Goal: Information Seeking & Learning: Learn about a topic

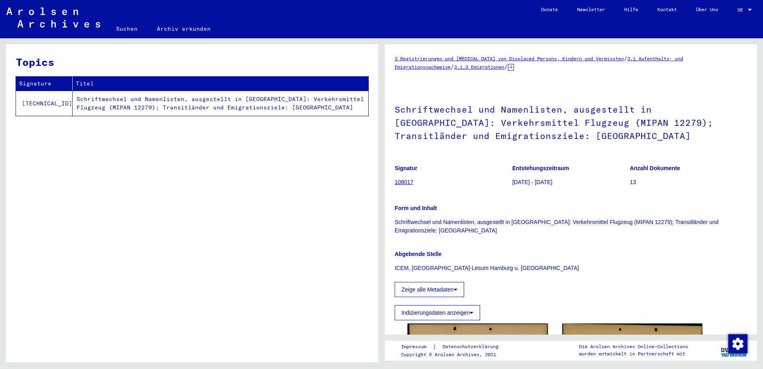
scroll to position [133, 0]
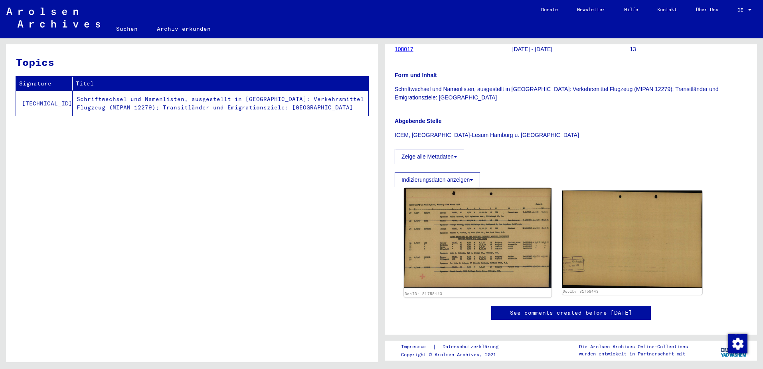
click at [490, 188] on img at bounding box center [477, 238] width 147 height 100
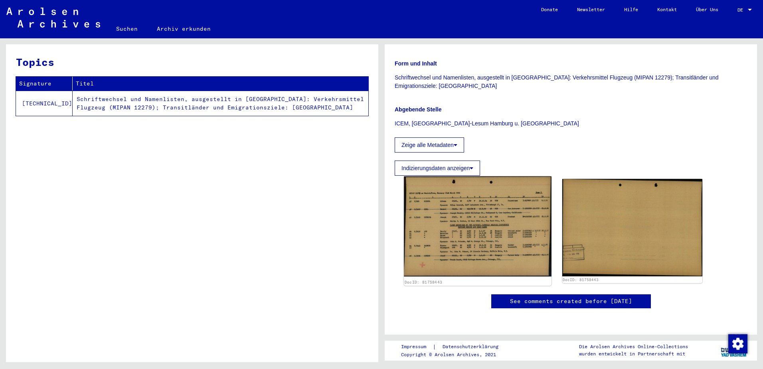
click at [500, 189] on img at bounding box center [477, 226] width 147 height 100
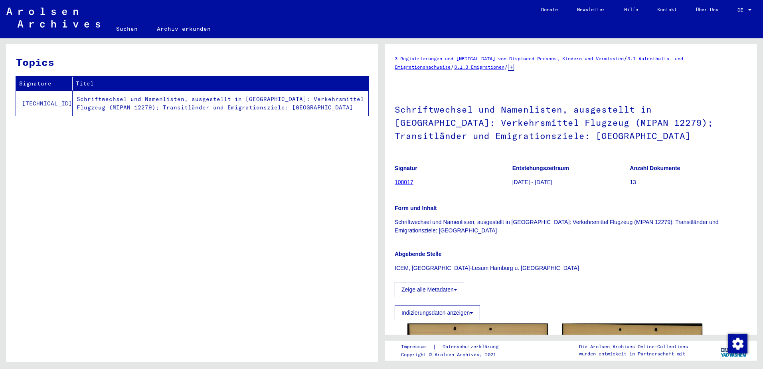
scroll to position [133, 0]
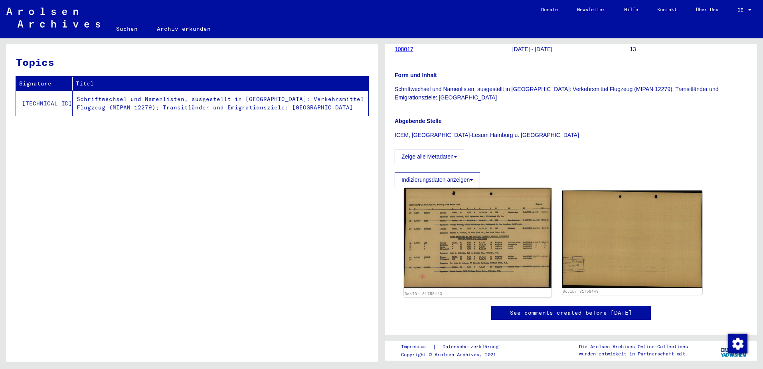
click at [478, 197] on img at bounding box center [477, 238] width 147 height 100
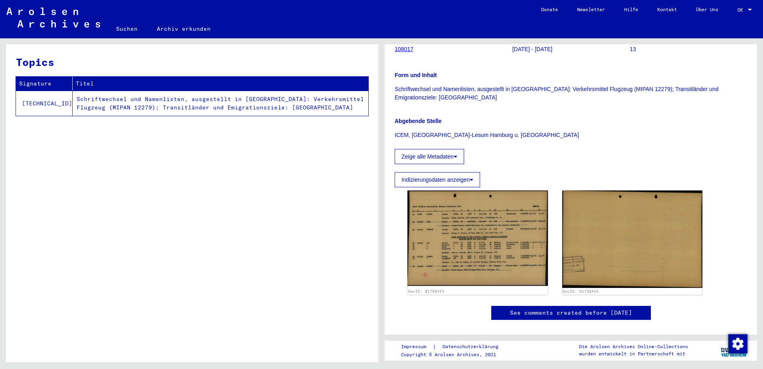
click at [332, 237] on div "Topics Signature Titel [TECHNICAL_ID] Schriftwechsel und Namenlisten, ausgestel…" at bounding box center [192, 206] width 372 height 324
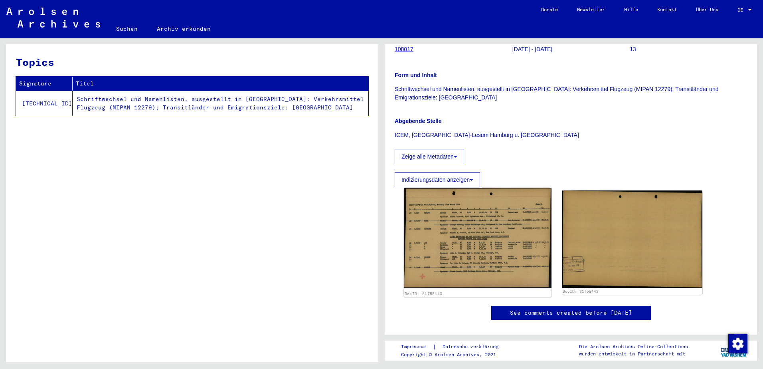
click at [431, 233] on img at bounding box center [477, 238] width 147 height 100
click at [442, 217] on img at bounding box center [477, 238] width 147 height 100
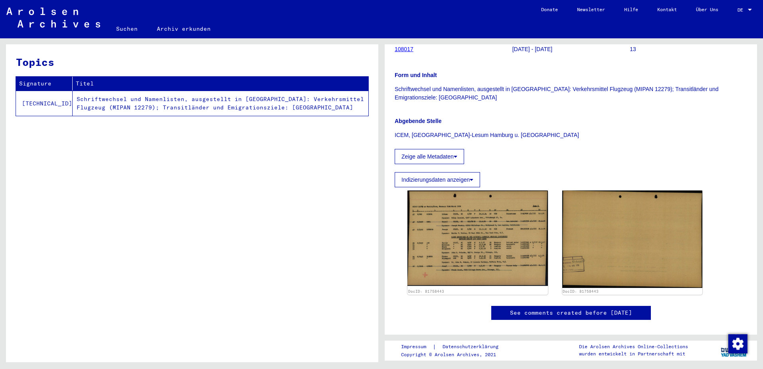
click at [460, 231] on img at bounding box center [477, 237] width 140 height 95
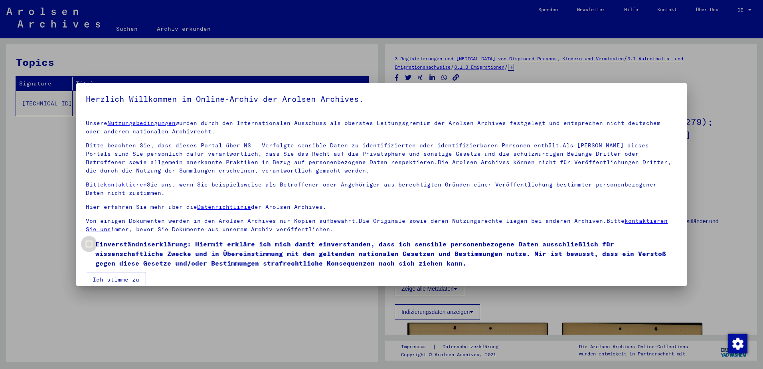
click at [93, 245] on label "Einverständniserklärung: Hiermit erkläre ich mich damit einverstanden, dass ich…" at bounding box center [381, 253] width 591 height 29
click at [124, 278] on button "Ich stimme zu" at bounding box center [116, 279] width 60 height 15
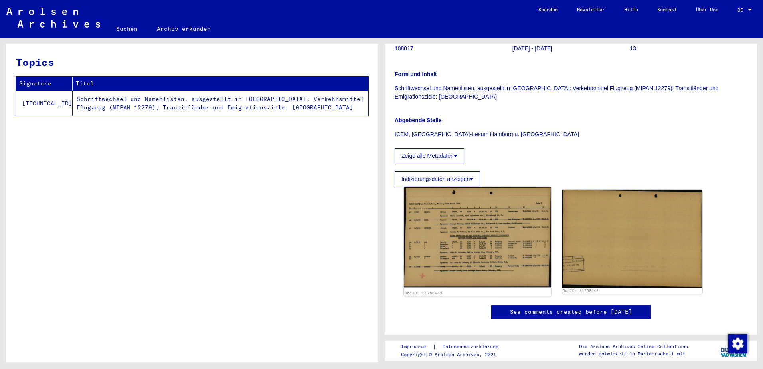
click at [434, 242] on img at bounding box center [477, 237] width 147 height 100
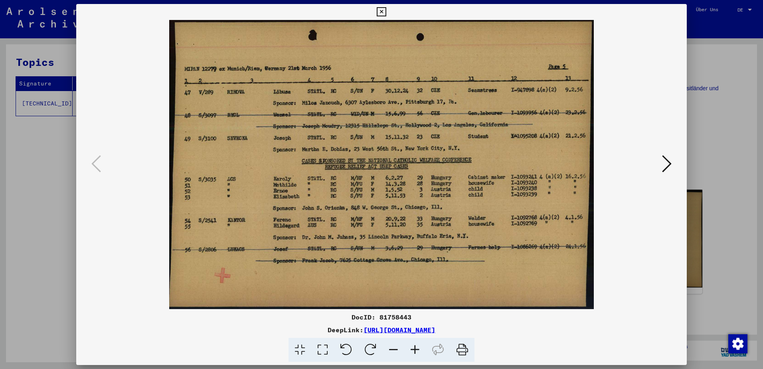
click at [741, 117] on div at bounding box center [381, 184] width 763 height 369
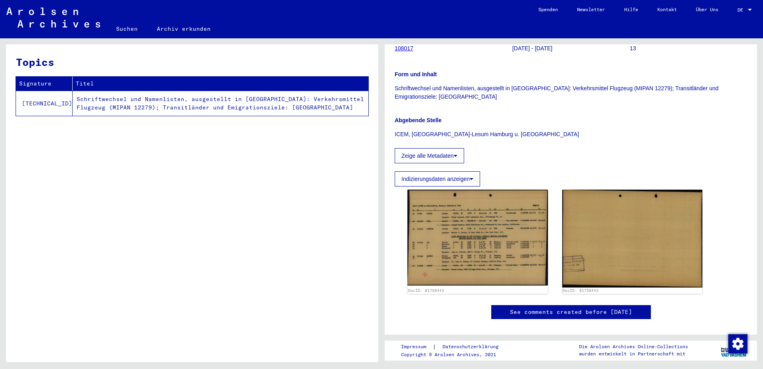
click at [401, 49] on link "108017" at bounding box center [404, 48] width 19 height 6
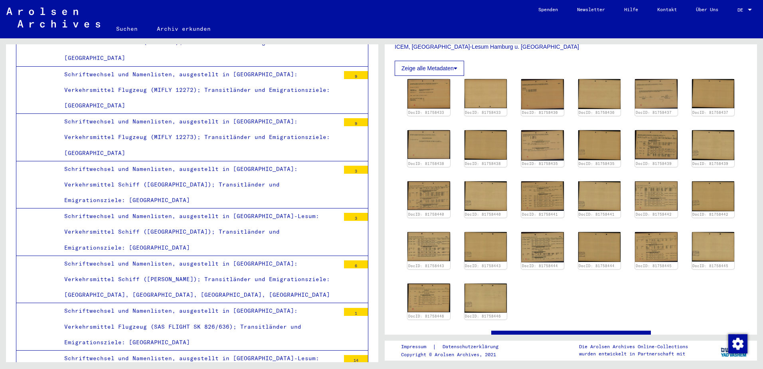
scroll to position [266, 0]
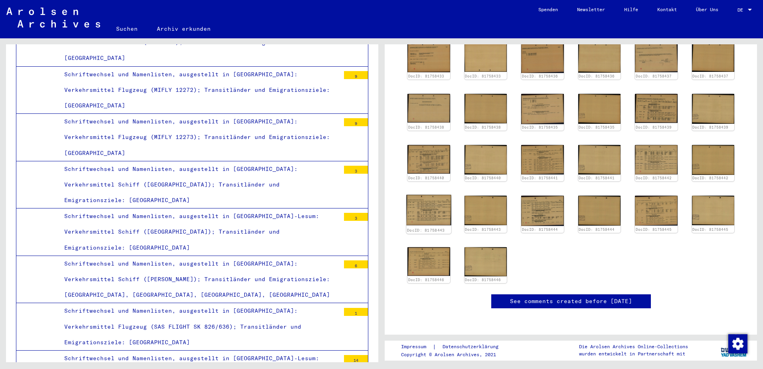
click at [427, 198] on img at bounding box center [428, 210] width 45 height 30
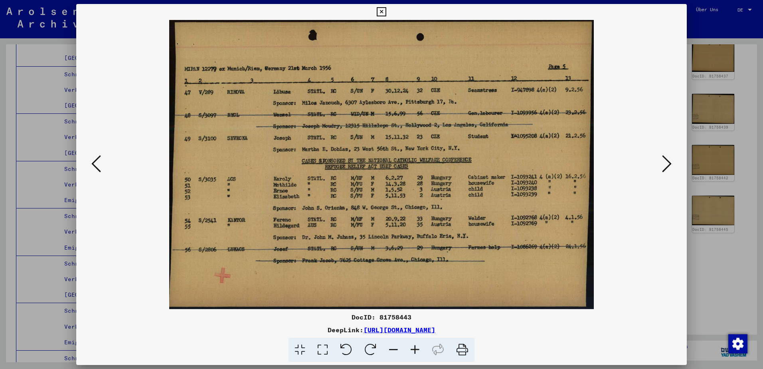
click at [82, 166] on div at bounding box center [381, 164] width 611 height 289
click at [71, 162] on div at bounding box center [381, 184] width 763 height 369
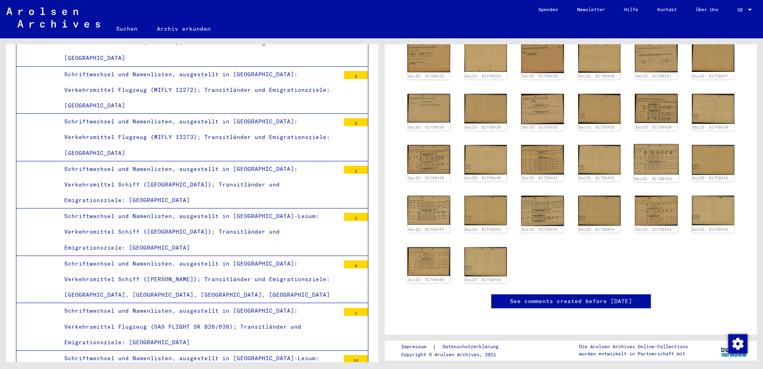
click at [656, 144] on img at bounding box center [656, 159] width 45 height 31
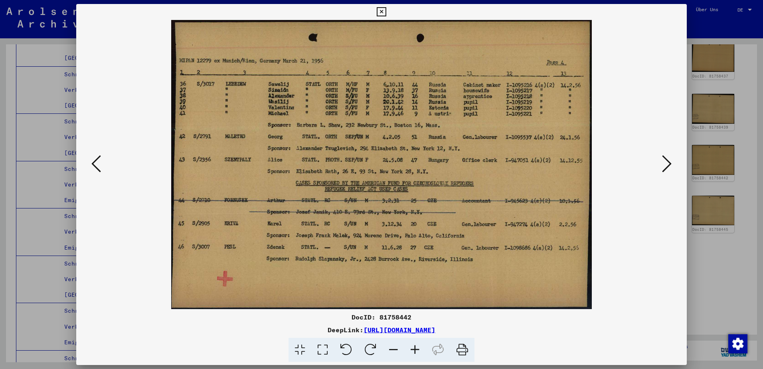
click at [665, 166] on icon at bounding box center [667, 163] width 10 height 19
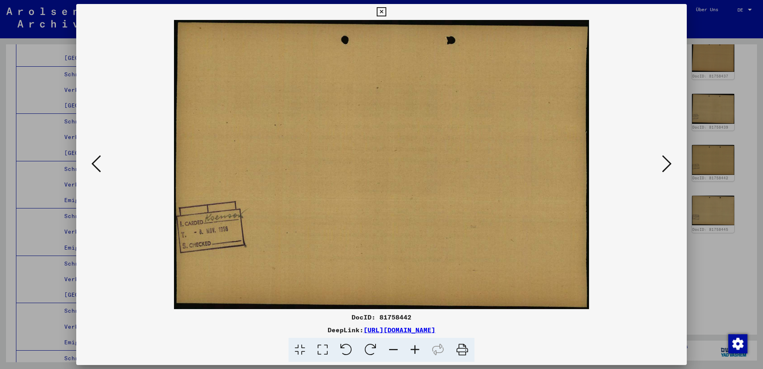
click at [665, 166] on icon at bounding box center [667, 163] width 10 height 19
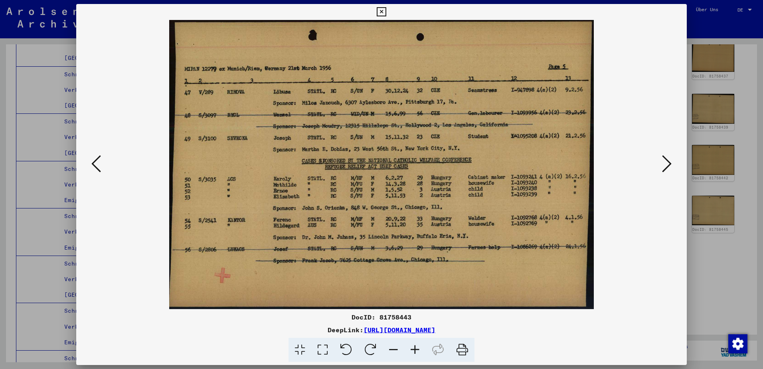
click at [718, 126] on div at bounding box center [381, 184] width 763 height 369
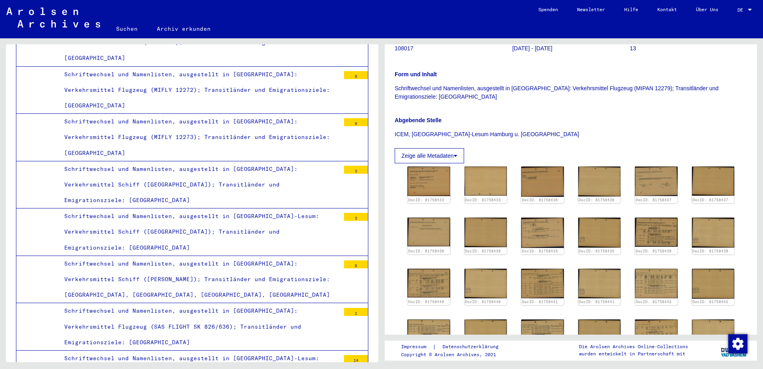
scroll to position [0, 0]
